Goal: Find contact information: Find contact information

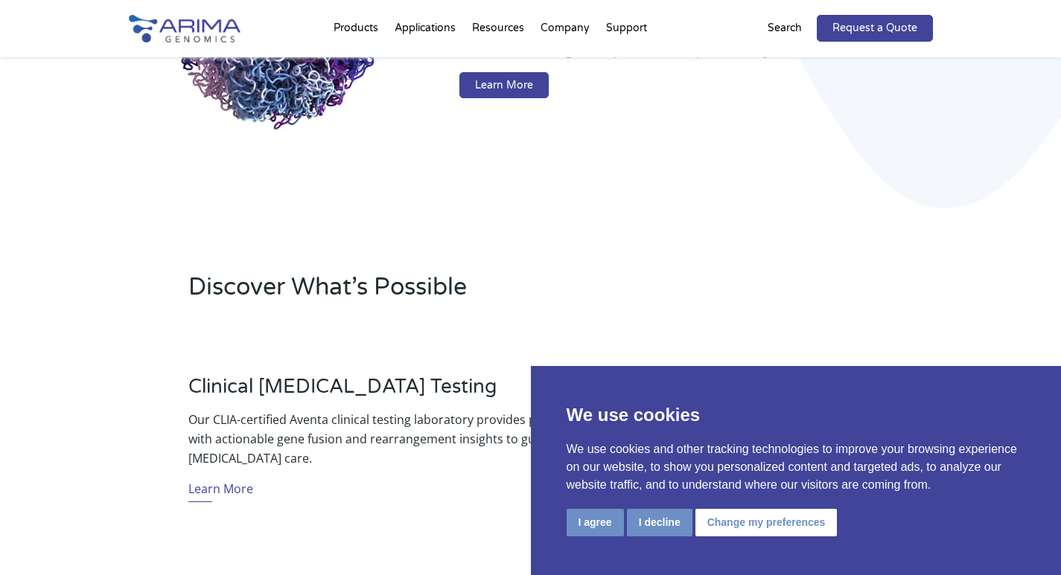
scroll to position [298, 0]
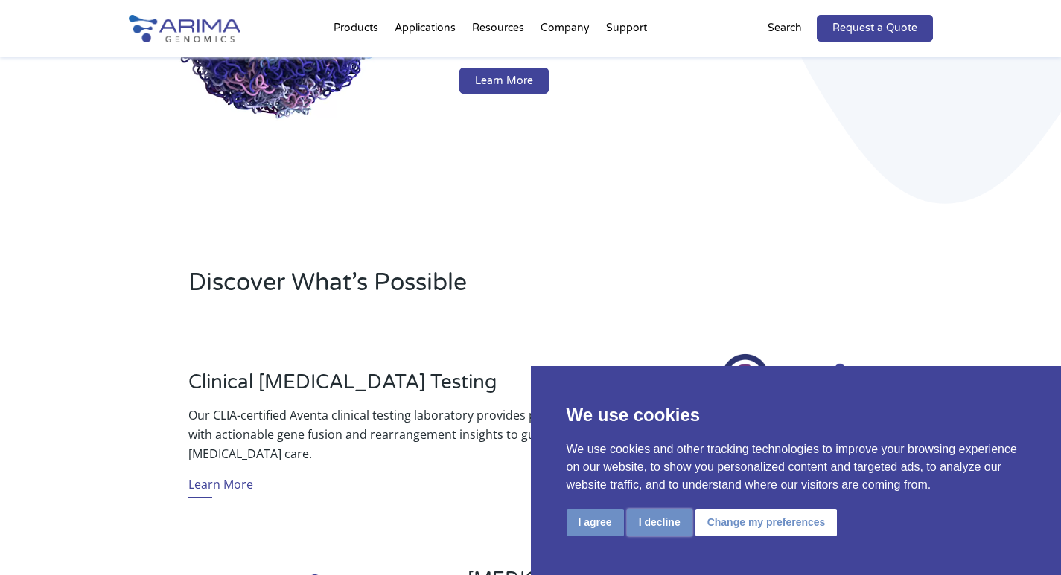
click at [671, 521] on button "I decline" at bounding box center [659, 523] width 65 height 28
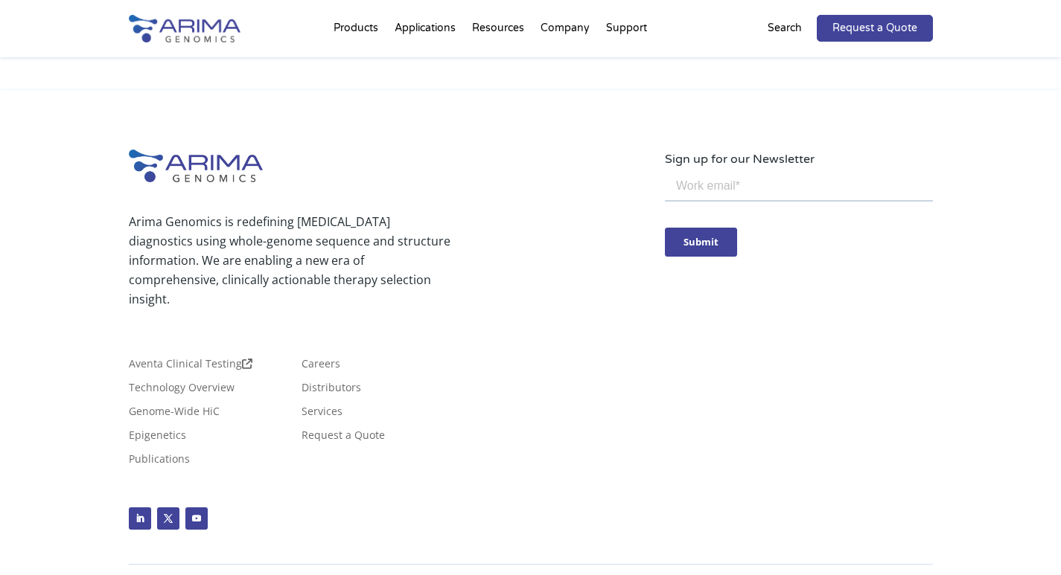
scroll to position [3602, 0]
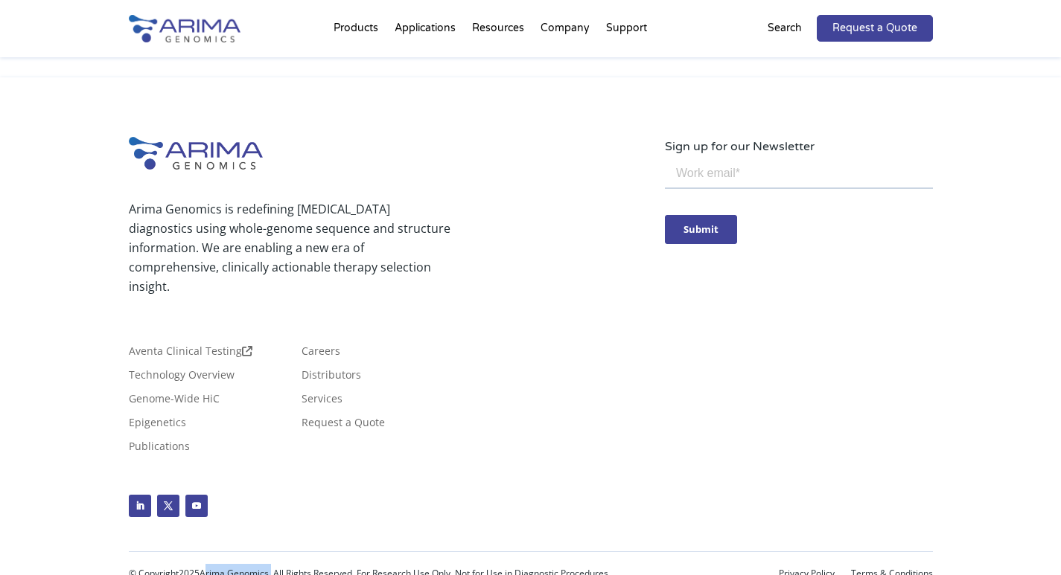
drag, startPoint x: 205, startPoint y: 555, endPoint x: 272, endPoint y: 552, distance: 67.8
click at [272, 564] on p "© Copyright 2025 Arima Genomics. All Rights Reserved. For Research Use Only. No…" at bounding box center [430, 573] width 603 height 19
copy p "Arima Genomics"
click at [772, 271] on div "Arima Genomics is redefining [MEDICAL_DATA] diagnostics using whole-genome sequ…" at bounding box center [531, 340] width 804 height 406
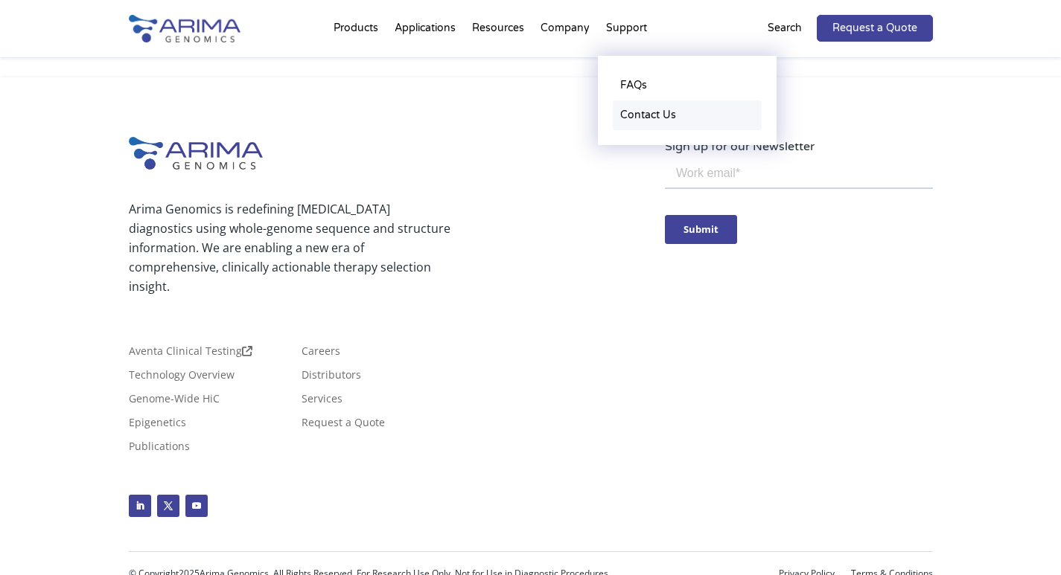
click at [643, 113] on link "Contact Us" at bounding box center [687, 115] width 149 height 30
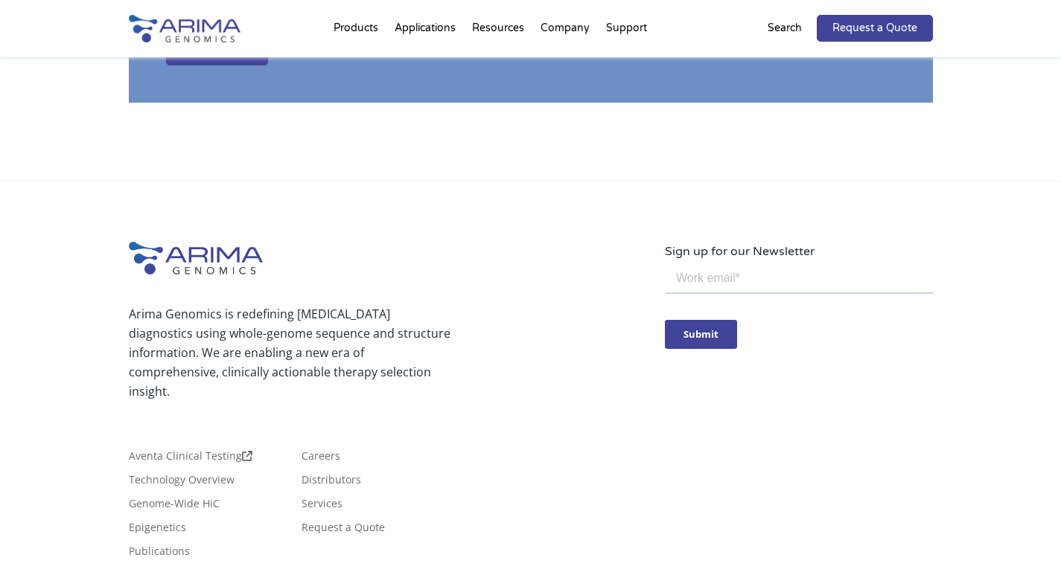
scroll to position [2703, 0]
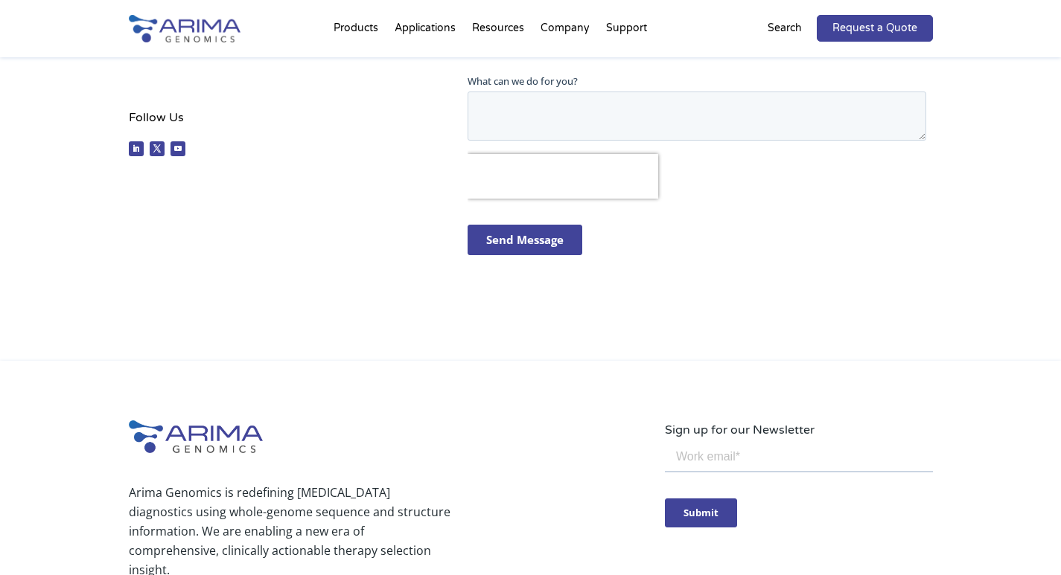
scroll to position [546, 0]
